Goal: Find specific page/section: Find specific page/section

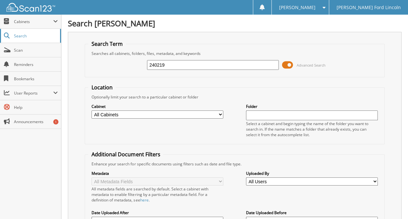
click at [19, 36] on span "Search" at bounding box center [35, 36] width 43 height 6
click at [35, 34] on span "Search" at bounding box center [35, 36] width 43 height 6
type input "283860"
click at [23, 20] on span "Cabinets" at bounding box center [33, 22] width 39 height 6
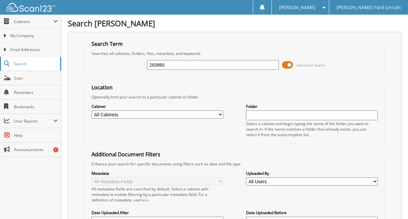
click at [13, 63] on link "Search" at bounding box center [30, 64] width 61 height 14
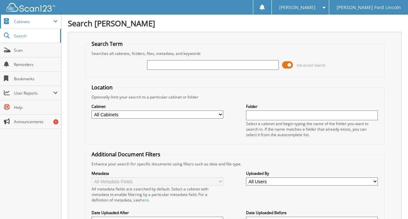
click at [26, 23] on span "Cabinets" at bounding box center [33, 22] width 39 height 6
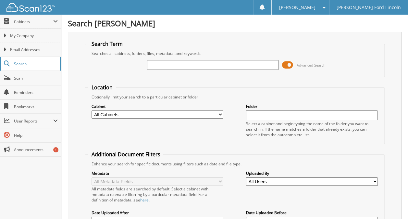
click at [18, 63] on span "Search" at bounding box center [35, 64] width 43 height 6
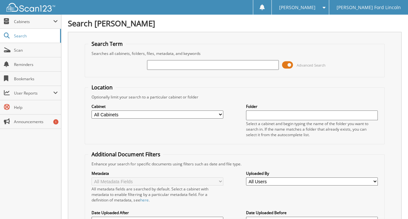
click at [289, 64] on span at bounding box center [287, 65] width 11 height 10
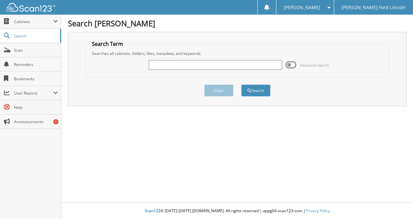
click at [188, 62] on input "text" at bounding box center [216, 65] width 134 height 10
type input "283860"
click at [257, 89] on button "Search" at bounding box center [255, 90] width 29 height 12
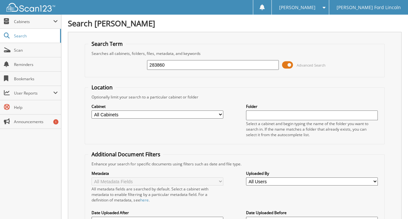
click at [286, 63] on span at bounding box center [287, 65] width 11 height 10
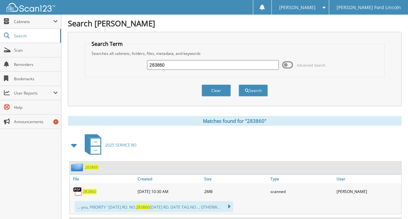
click at [91, 188] on span "283860" at bounding box center [90, 191] width 14 height 6
